Goal: Navigation & Orientation: Find specific page/section

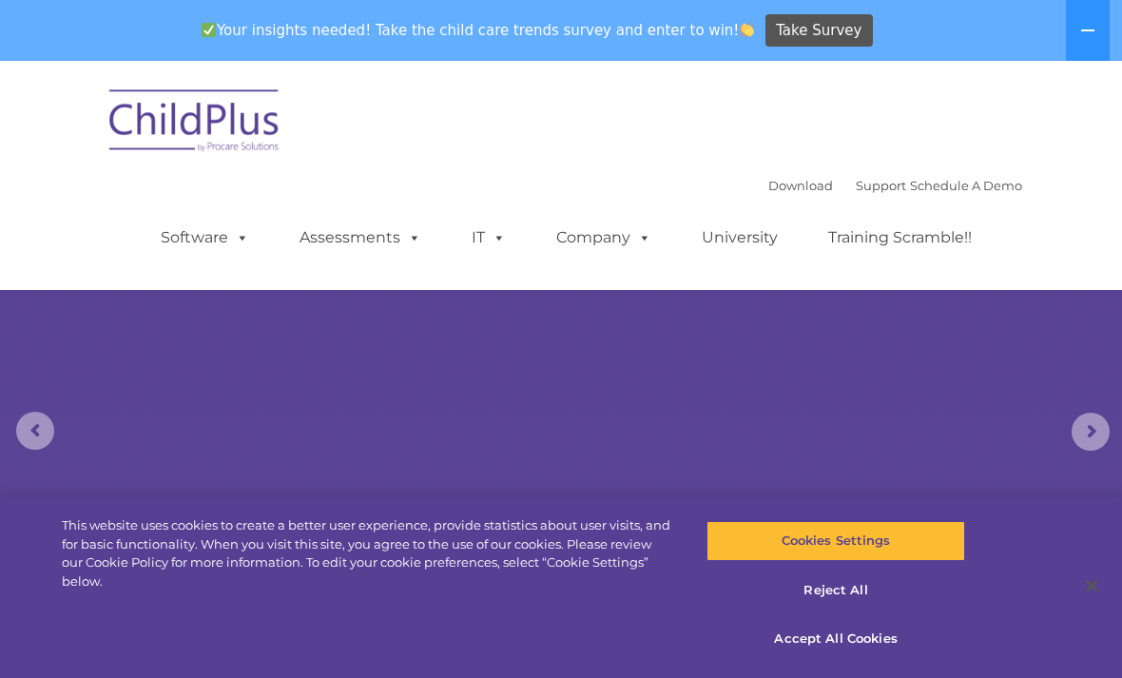
select select "MEDIUM"
click at [560, 670] on div "This website uses cookies to create a better user experience, provide statistic…" at bounding box center [561, 587] width 1122 height 181
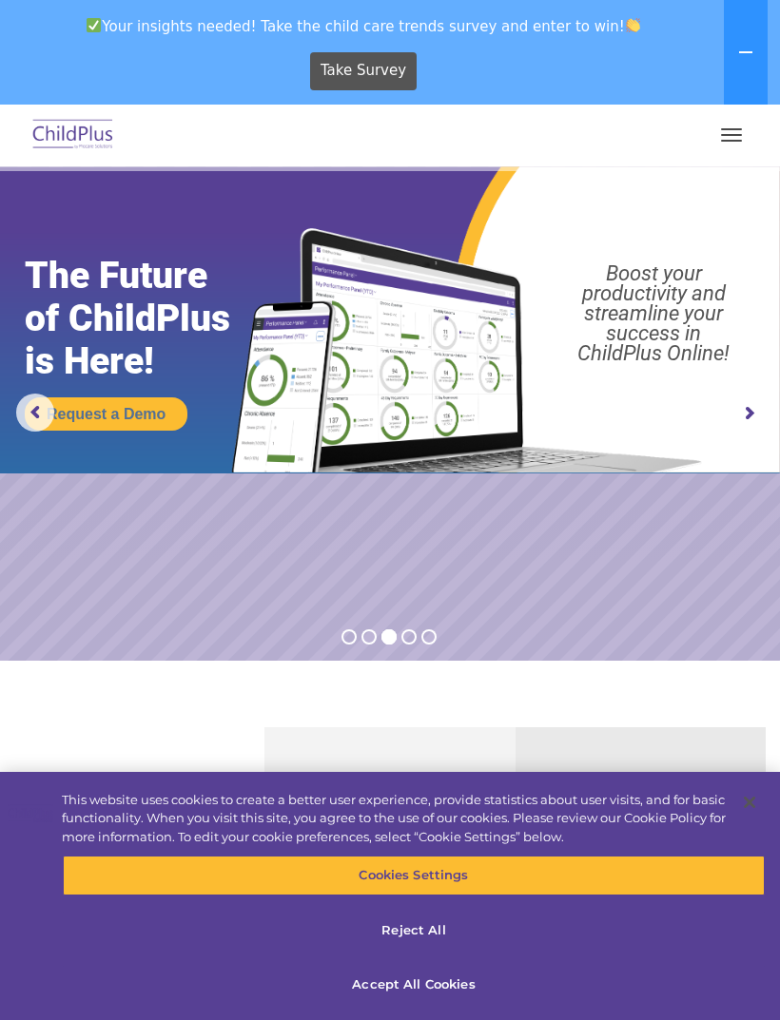
click at [604, 677] on button "Cookies Settings" at bounding box center [414, 876] width 702 height 40
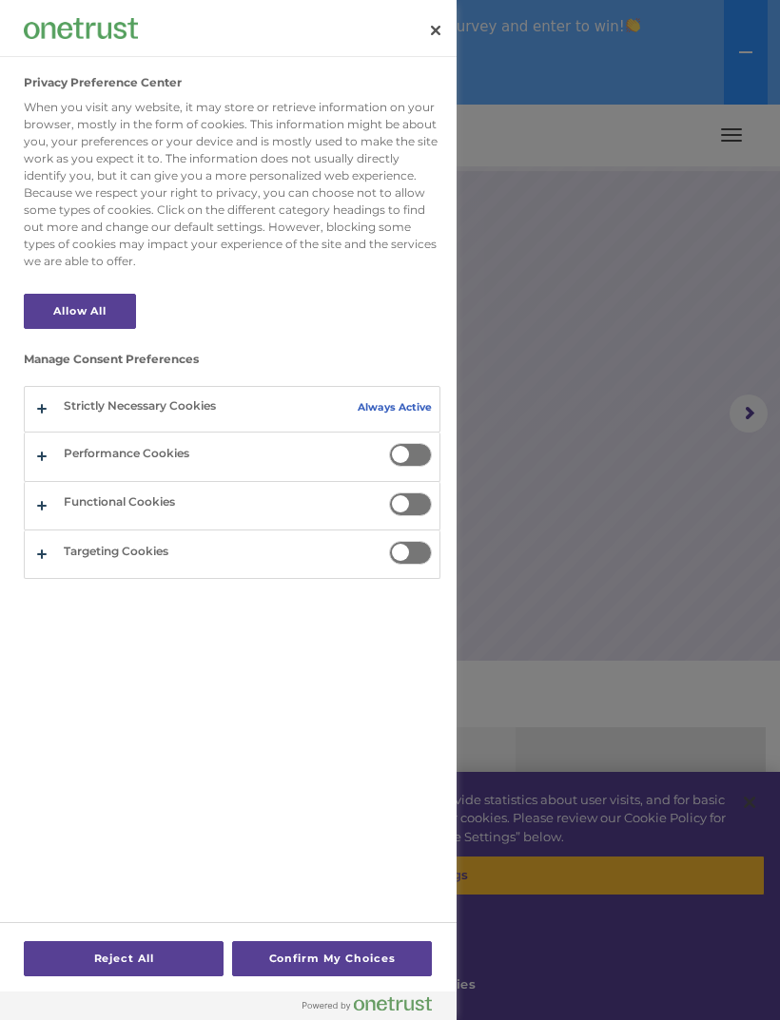
click at [345, 677] on button "Confirm My Choices" at bounding box center [332, 958] width 200 height 35
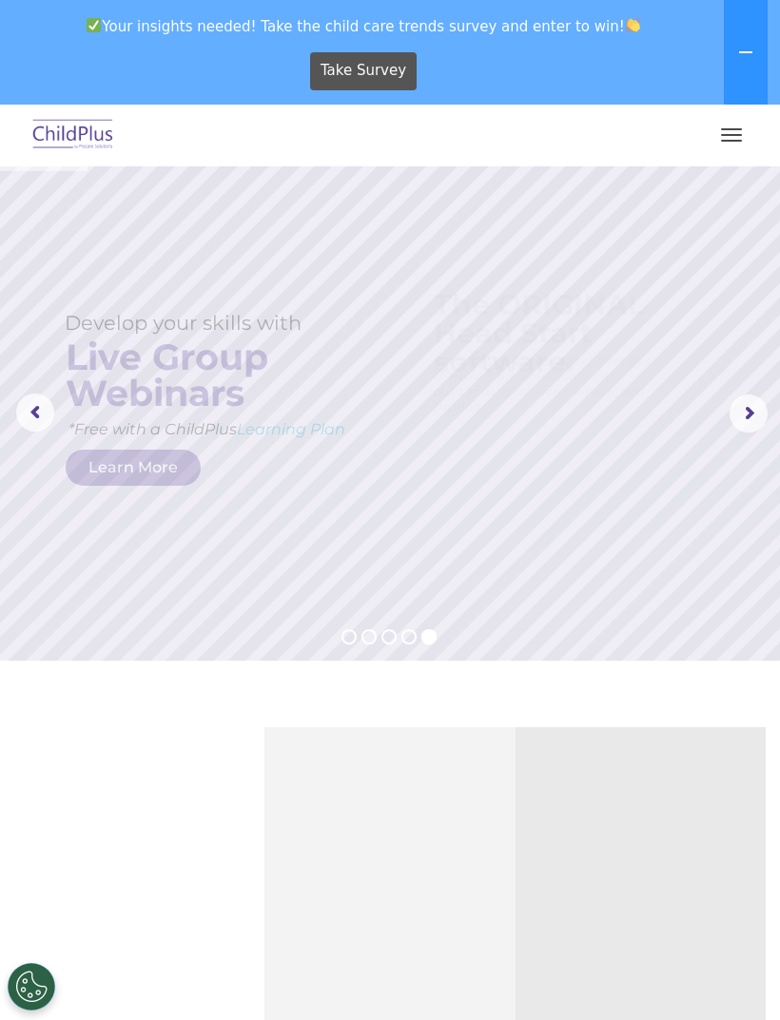
click at [737, 130] on button "button" at bounding box center [731, 135] width 40 height 30
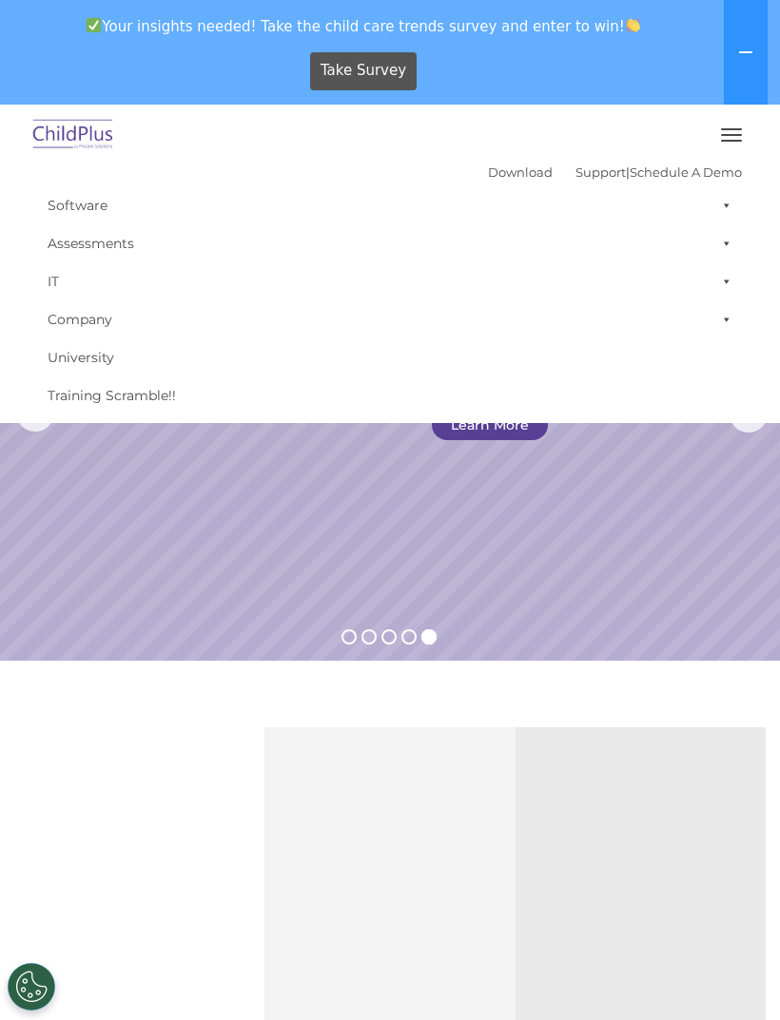
click at [116, 202] on link "Software" at bounding box center [389, 205] width 703 height 38
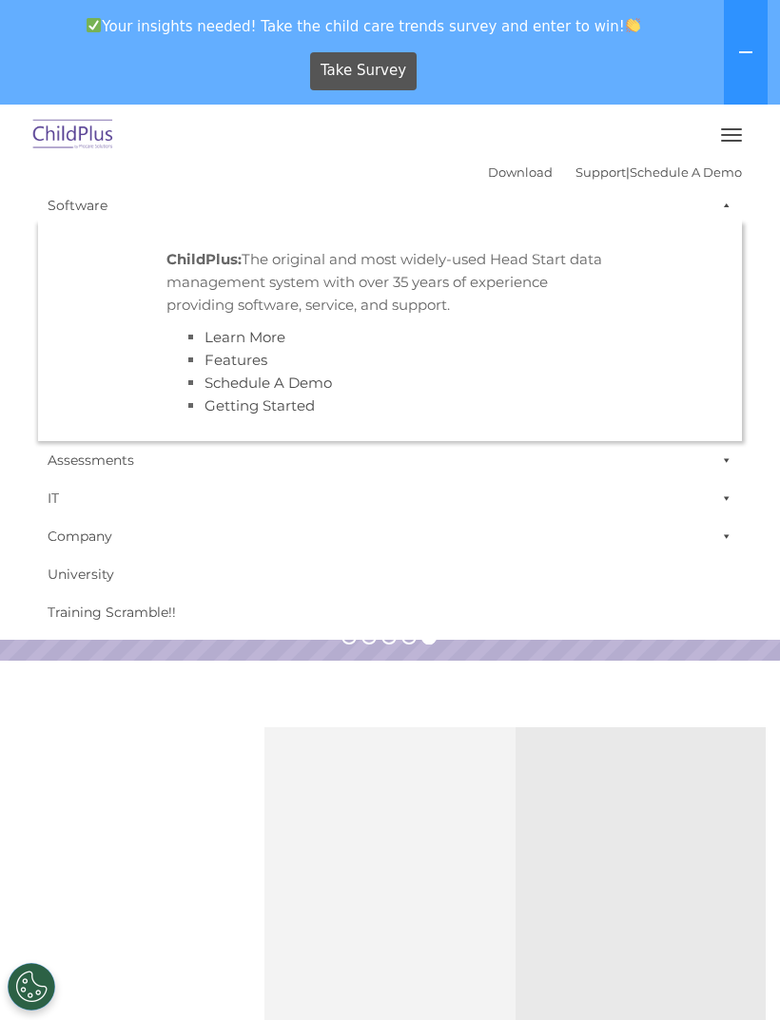
click at [728, 132] on button "button" at bounding box center [731, 135] width 40 height 30
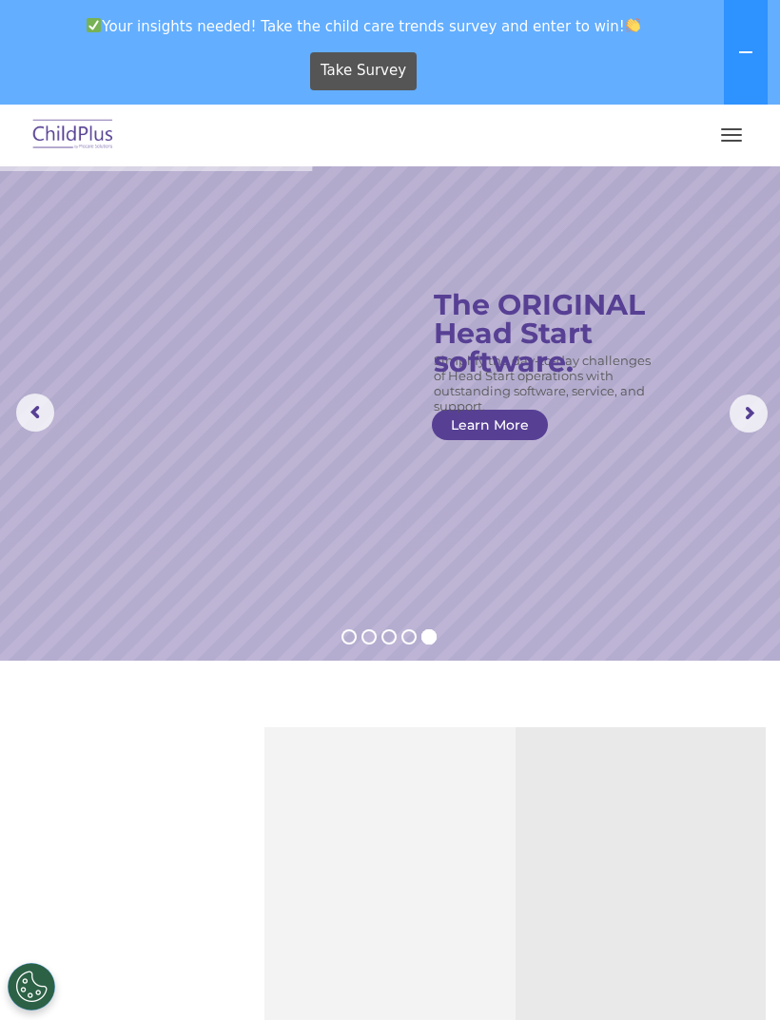
click at [750, 416] on rs-arrow at bounding box center [748, 414] width 38 height 38
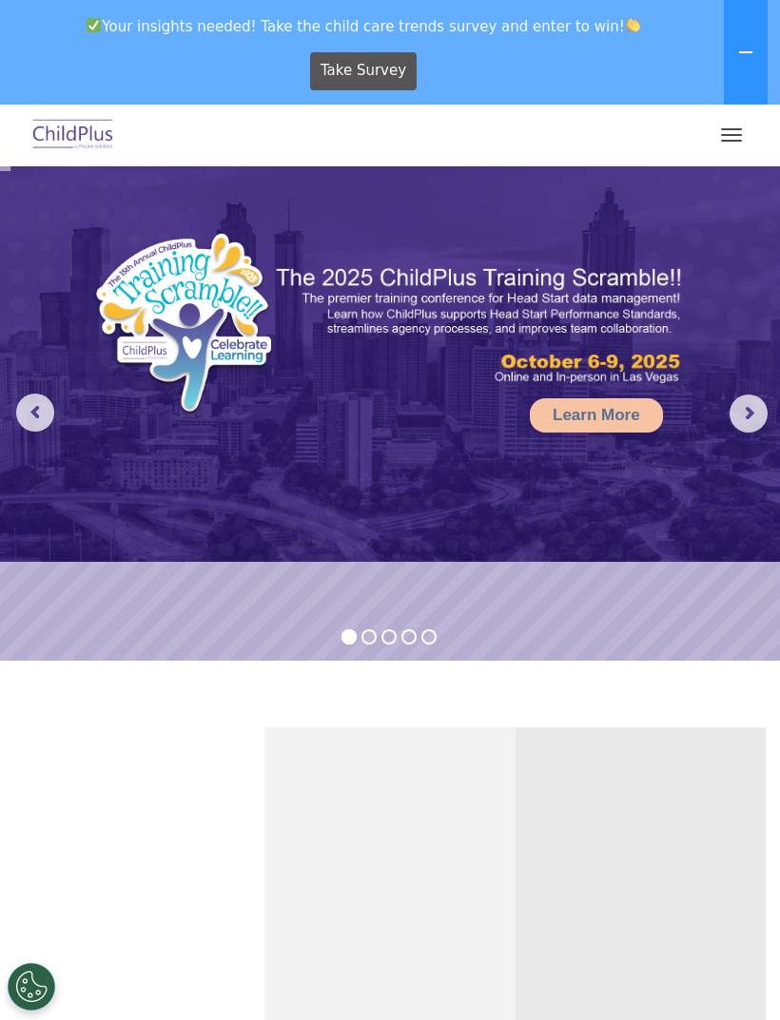
click at [742, 412] on rs-arrow at bounding box center [748, 414] width 38 height 38
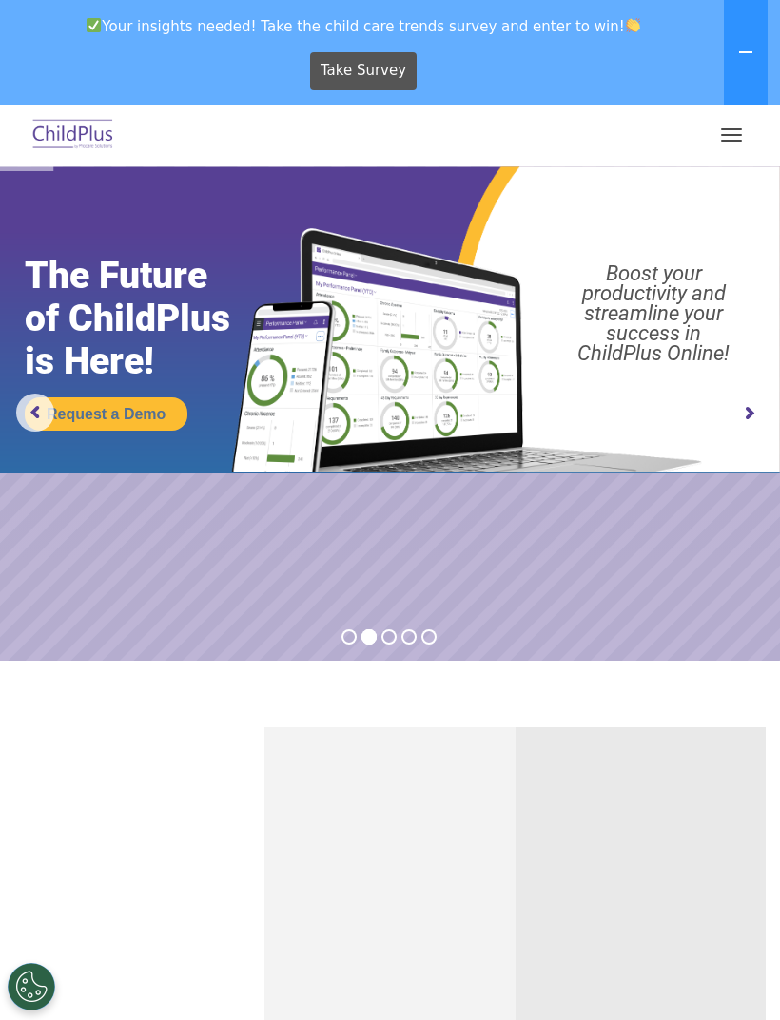
click at [757, 423] on rs-arrow at bounding box center [748, 414] width 38 height 38
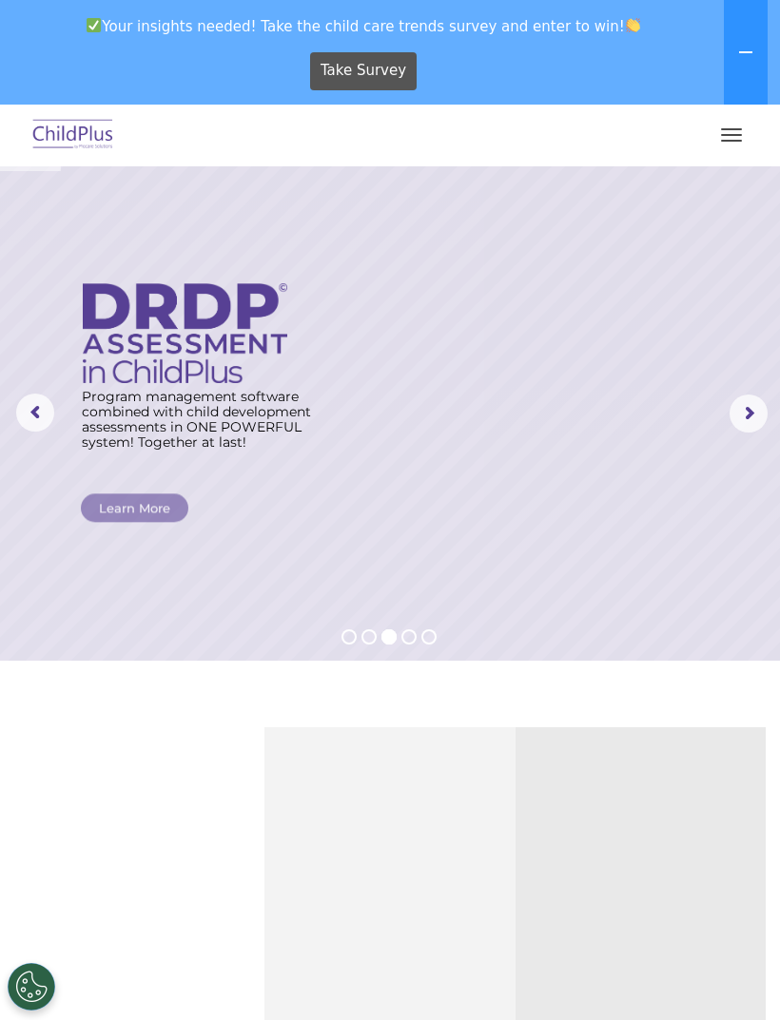
click at [743, 414] on rs-arrow at bounding box center [748, 414] width 38 height 38
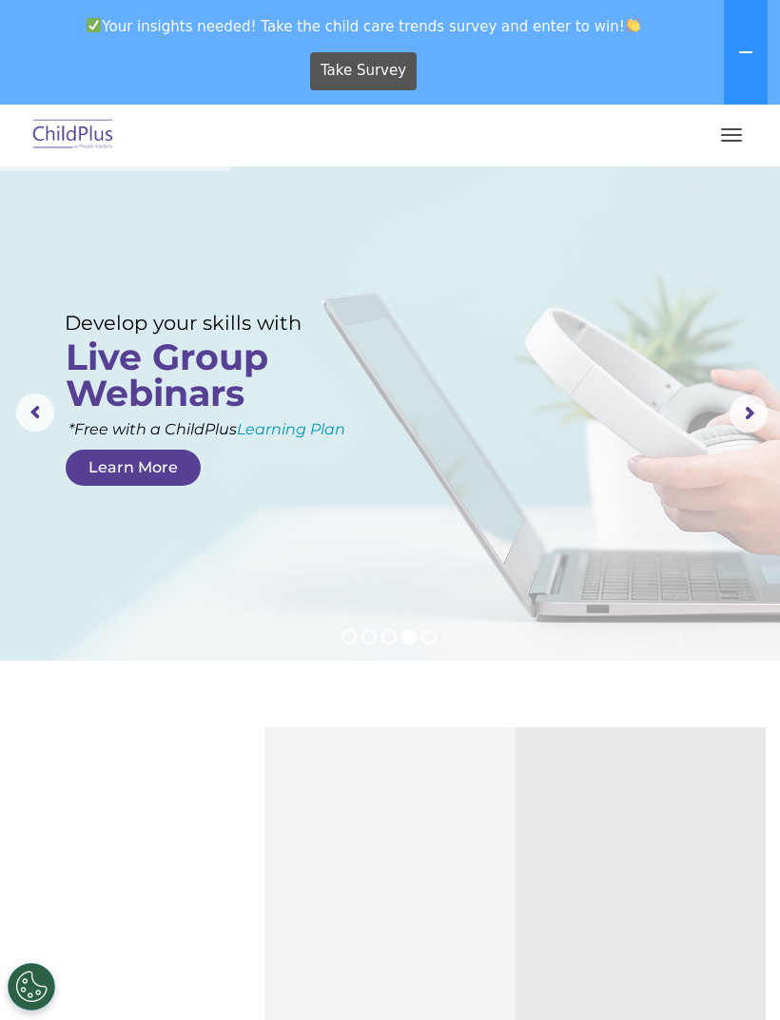
click at [89, 143] on img at bounding box center [73, 135] width 89 height 45
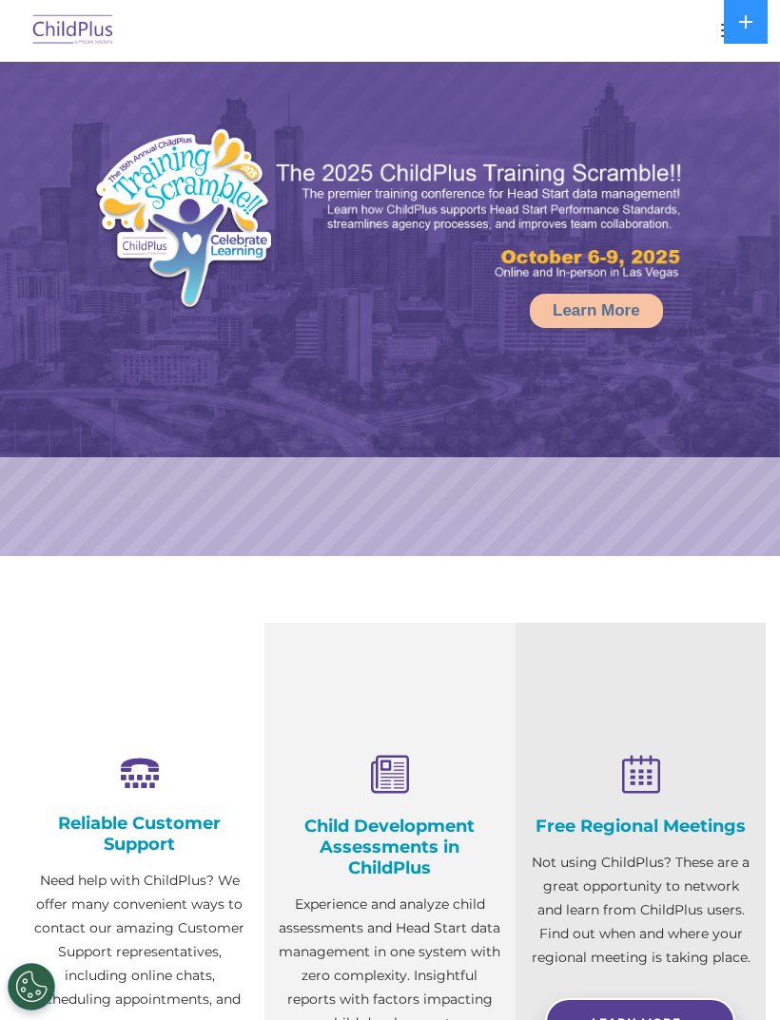
select select "MEDIUM"
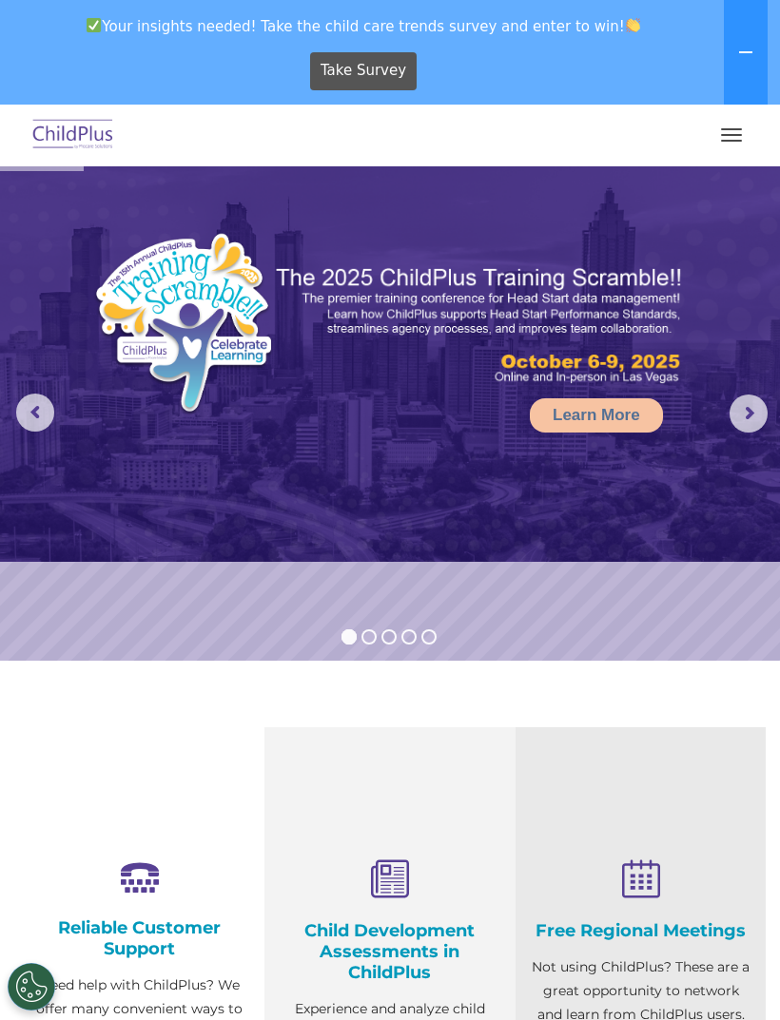
click at [736, 136] on button "button" at bounding box center [731, 135] width 40 height 30
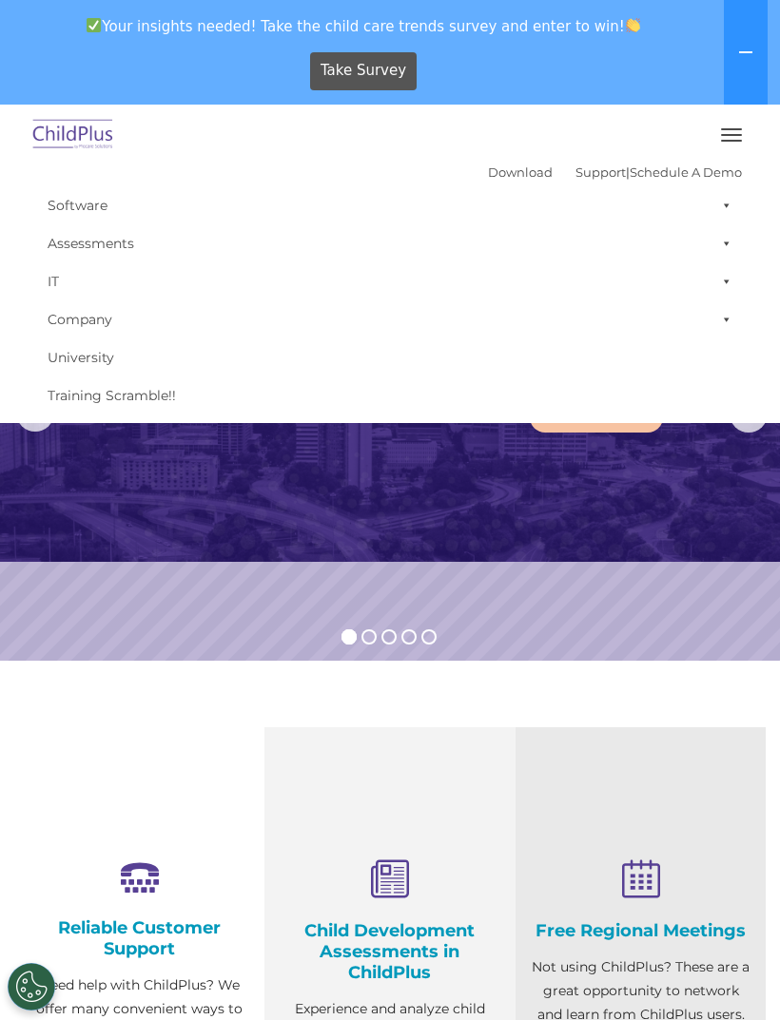
click at [492, 158] on div "Download Support | Schedule A Demo " at bounding box center [615, 172] width 254 height 29
